Goal: Information Seeking & Learning: Compare options

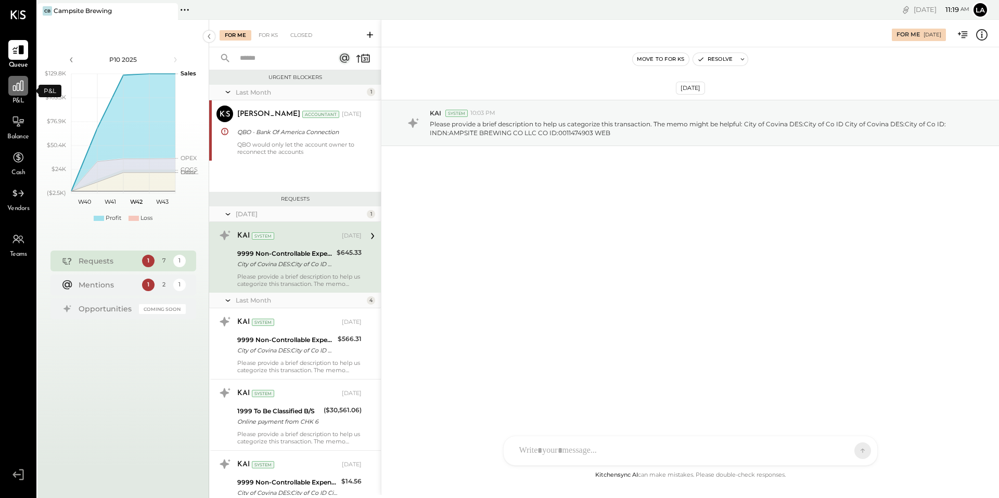
click at [25, 85] on div at bounding box center [18, 86] width 20 height 20
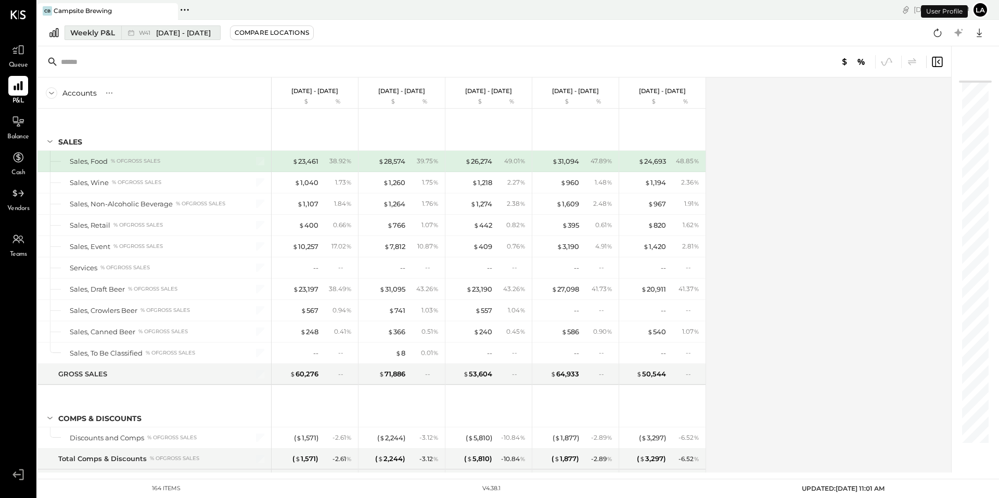
click at [113, 33] on div "Weekly P&L" at bounding box center [92, 33] width 45 height 10
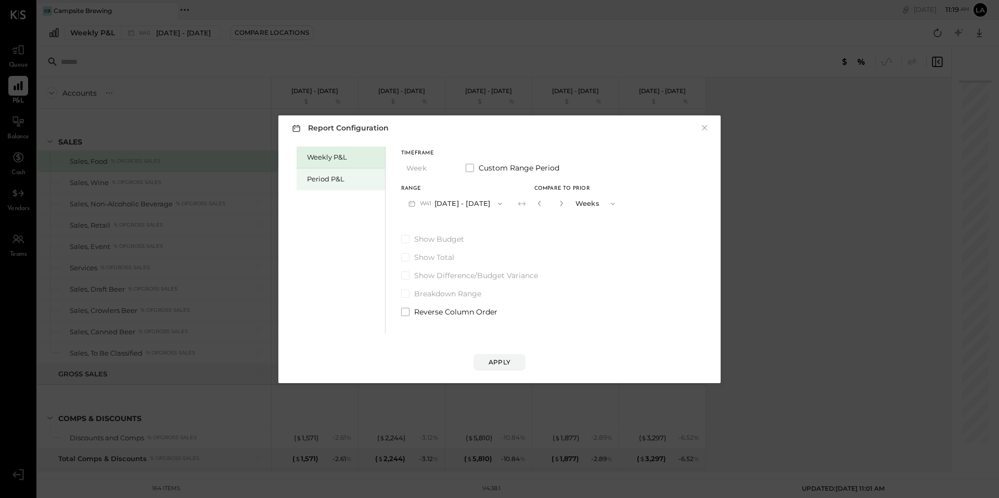
click at [334, 184] on div "Period P&L" at bounding box center [343, 179] width 73 height 10
click at [422, 171] on button "Period" at bounding box center [427, 168] width 52 height 19
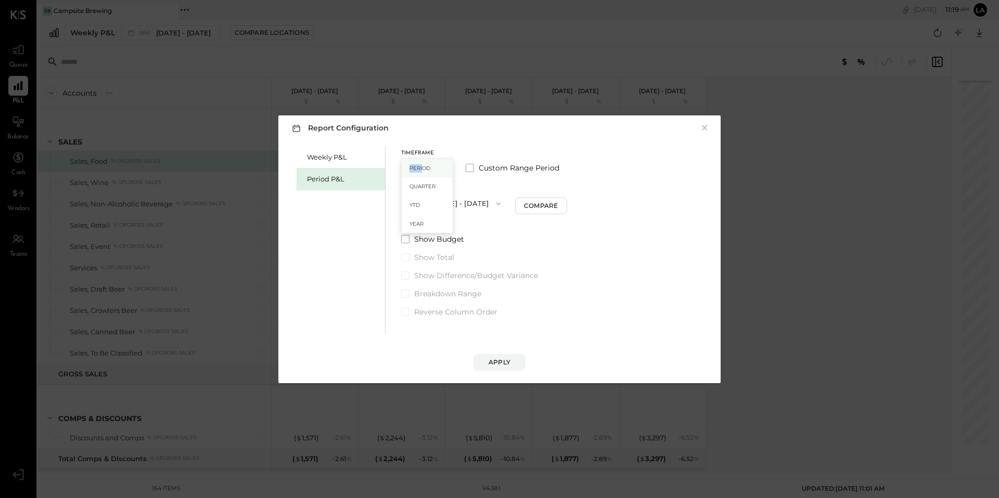
click at [421, 166] on div "Period" at bounding box center [427, 168] width 51 height 19
click at [445, 208] on button "P10 [DATE] - [DATE]" at bounding box center [454, 203] width 107 height 19
click at [454, 230] on span "[DATE] - [DATE]" at bounding box center [449, 226] width 49 height 9
click at [562, 201] on button "Compare" at bounding box center [542, 206] width 52 height 17
click at [564, 202] on icon "button" at bounding box center [561, 203] width 6 height 6
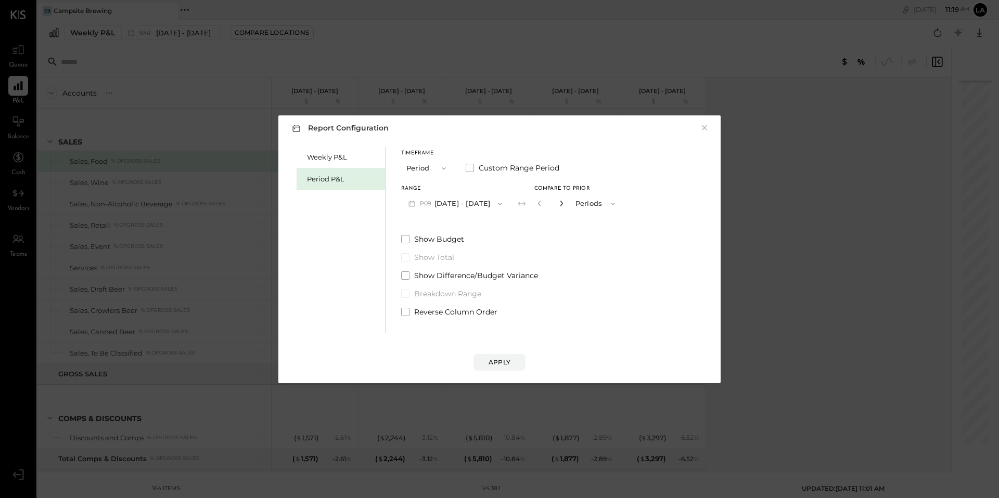
click at [564, 202] on icon "button" at bounding box center [561, 203] width 6 height 6
type input "*"
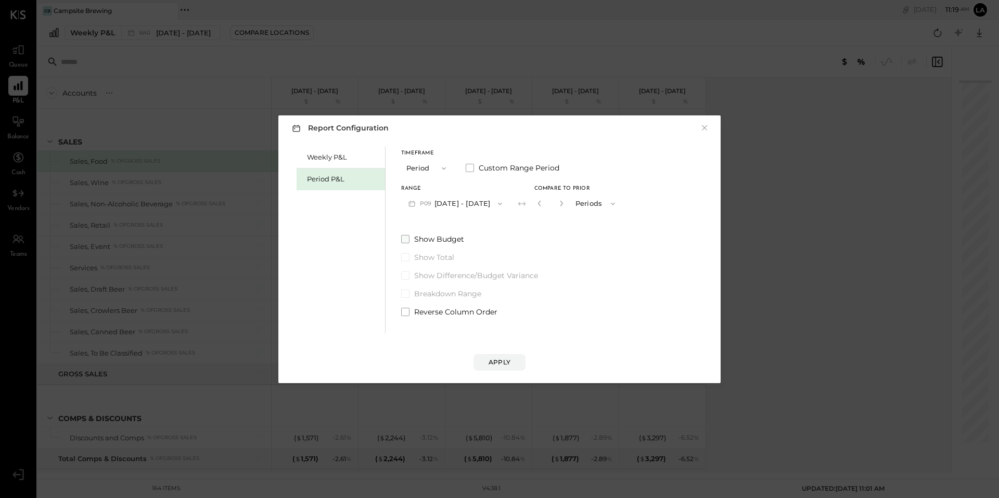
click at [402, 236] on span at bounding box center [405, 239] width 8 height 8
click at [494, 364] on div "Apply" at bounding box center [499, 362] width 22 height 9
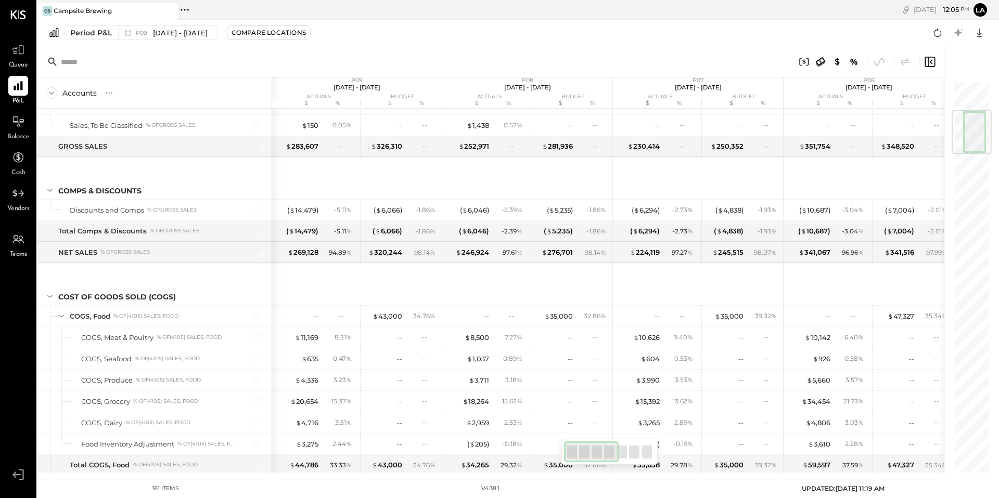
scroll to position [249, 0]
